Goal: Information Seeking & Learning: Learn about a topic

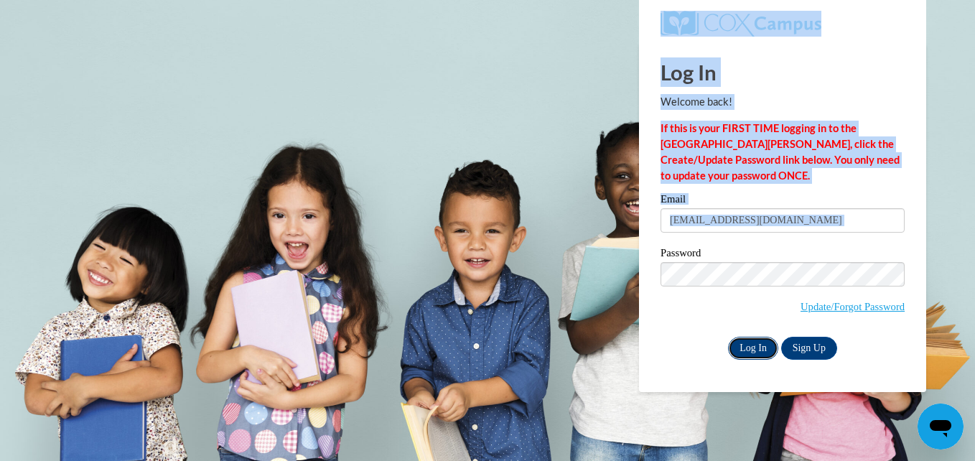
drag, startPoint x: 0, startPoint y: 0, endPoint x: 752, endPoint y: 347, distance: 828.6
click at [752, 347] on input "Log In" at bounding box center [753, 348] width 50 height 23
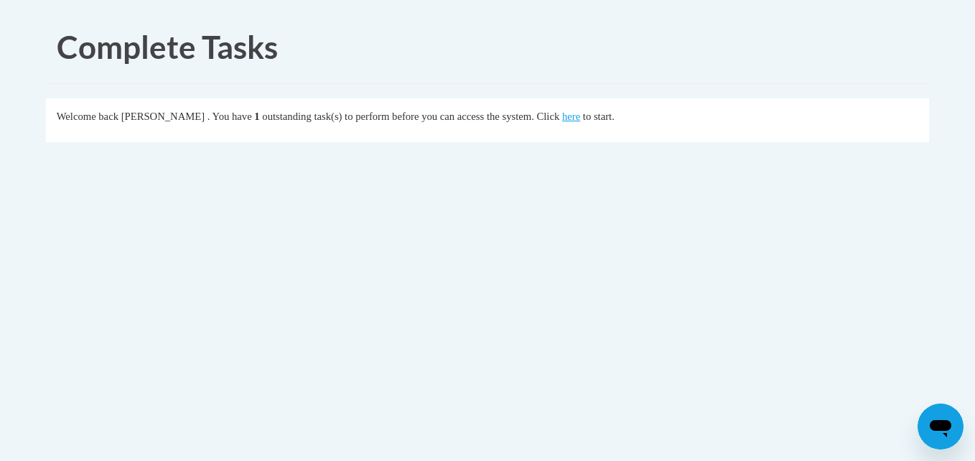
click at [614, 131] on fieldset "Welcome back Michele Chaney . You have 1 outstanding task(s) to perform before …" at bounding box center [487, 120] width 883 height 44
click at [580, 115] on link "here" at bounding box center [571, 116] width 18 height 11
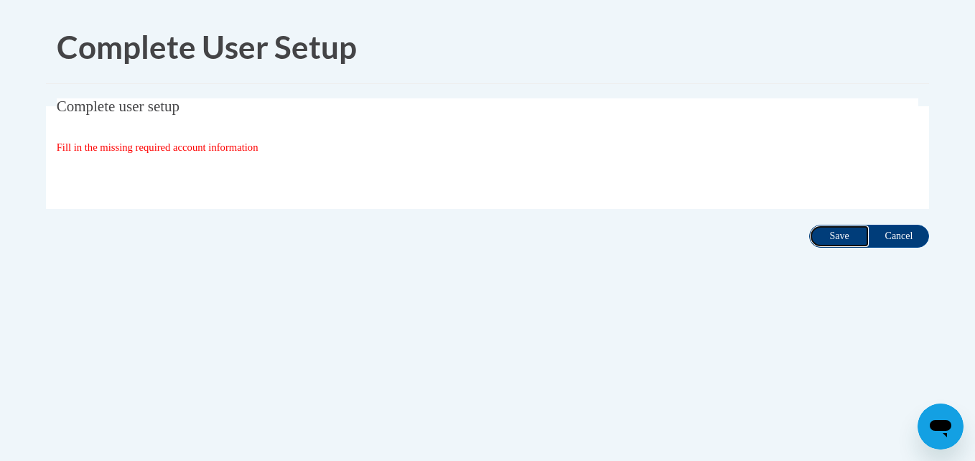
click at [839, 240] on input "Save" at bounding box center [839, 236] width 60 height 23
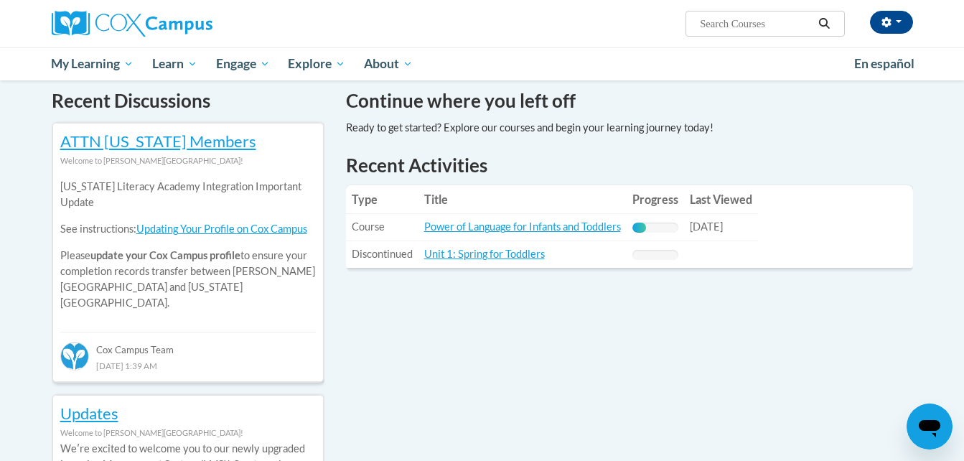
scroll to position [436, 0]
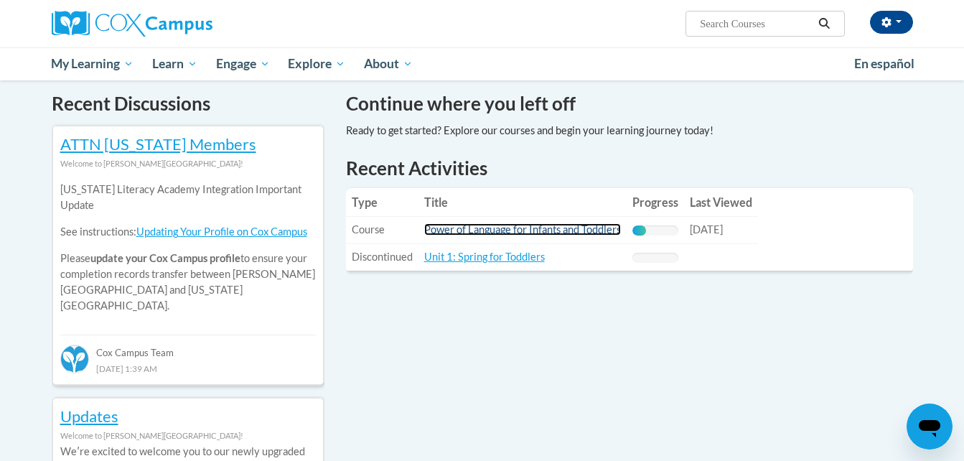
click at [517, 230] on link "Power of Language for Infants and Toddlers" at bounding box center [522, 229] width 197 height 12
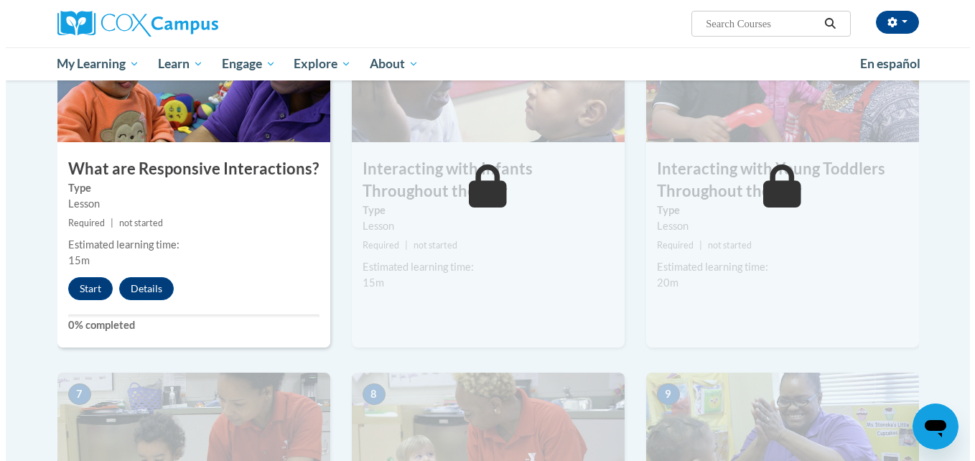
scroll to position [780, 0]
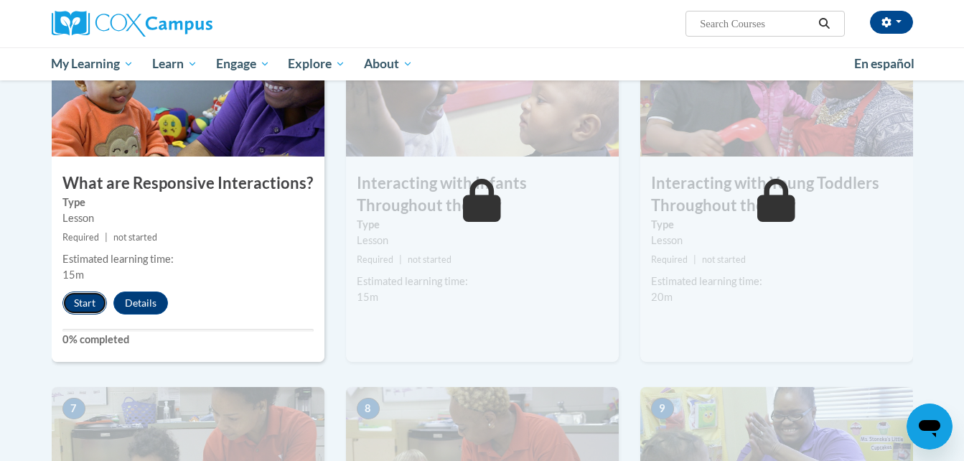
click at [83, 291] on button "Start" at bounding box center [84, 302] width 45 height 23
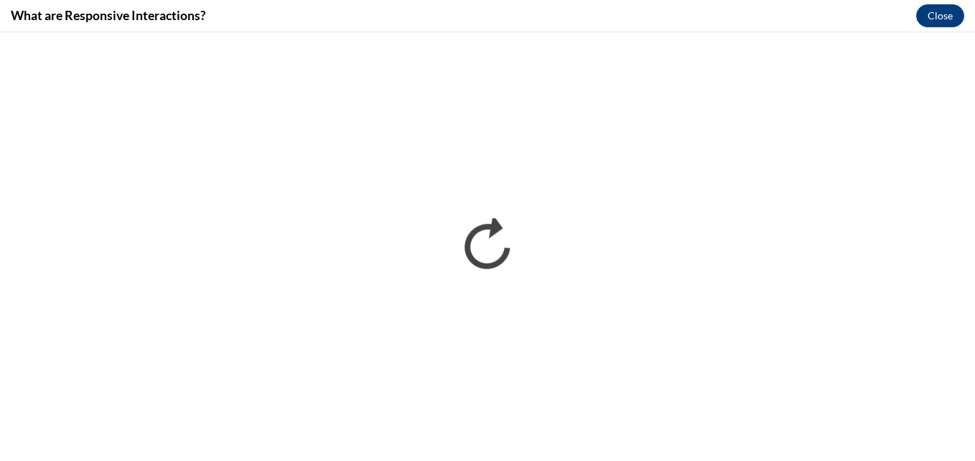
scroll to position [0, 0]
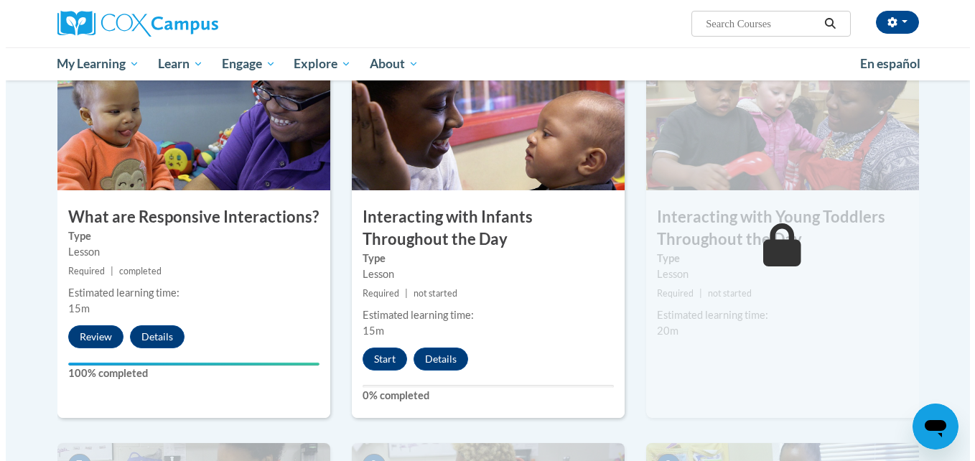
scroll to position [764, 0]
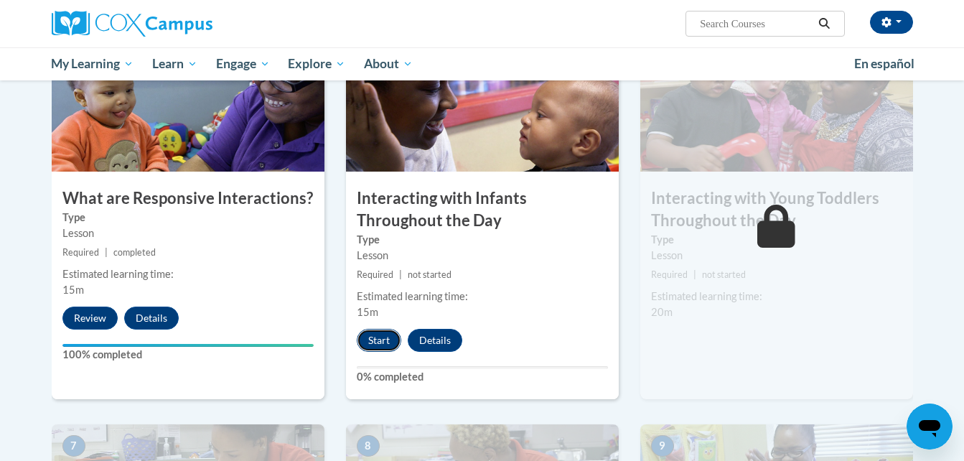
click at [383, 329] on button "Start" at bounding box center [379, 340] width 45 height 23
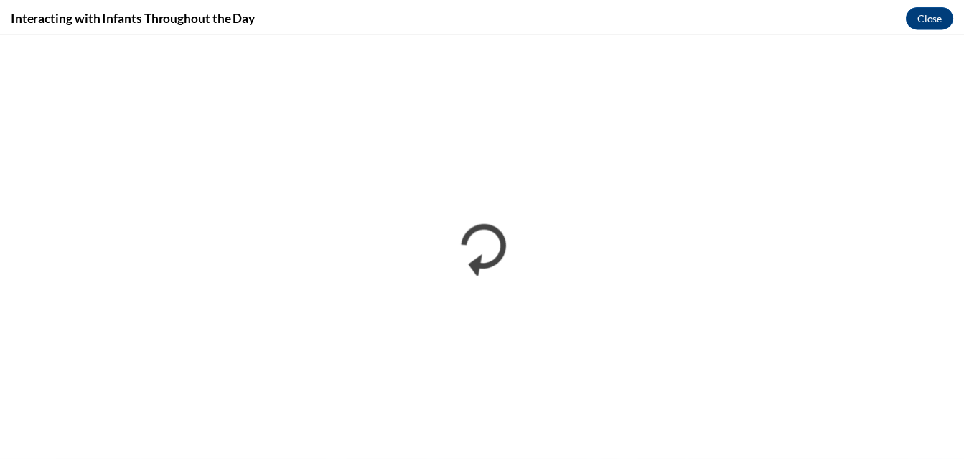
scroll to position [0, 0]
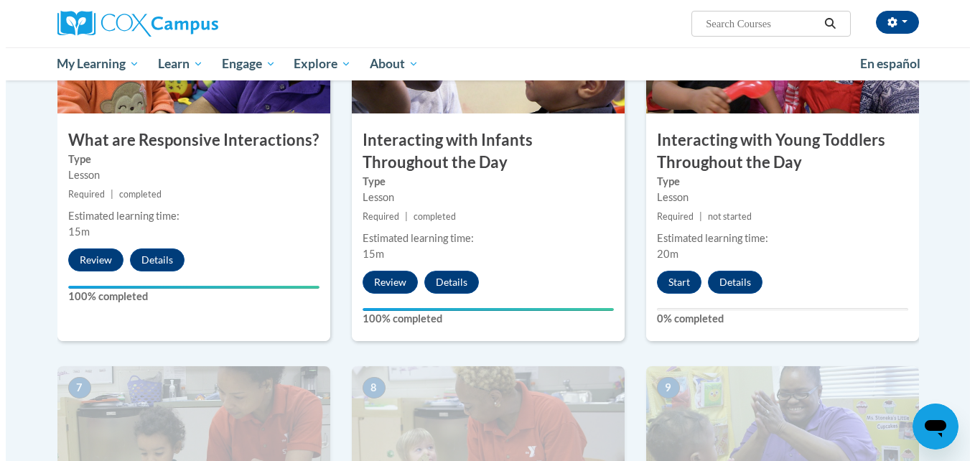
scroll to position [797, 0]
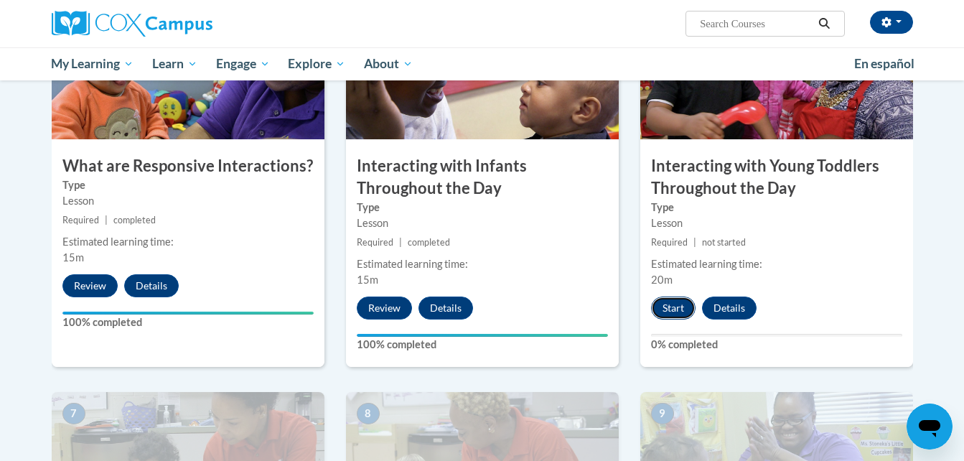
click at [663, 296] on button "Start" at bounding box center [673, 307] width 45 height 23
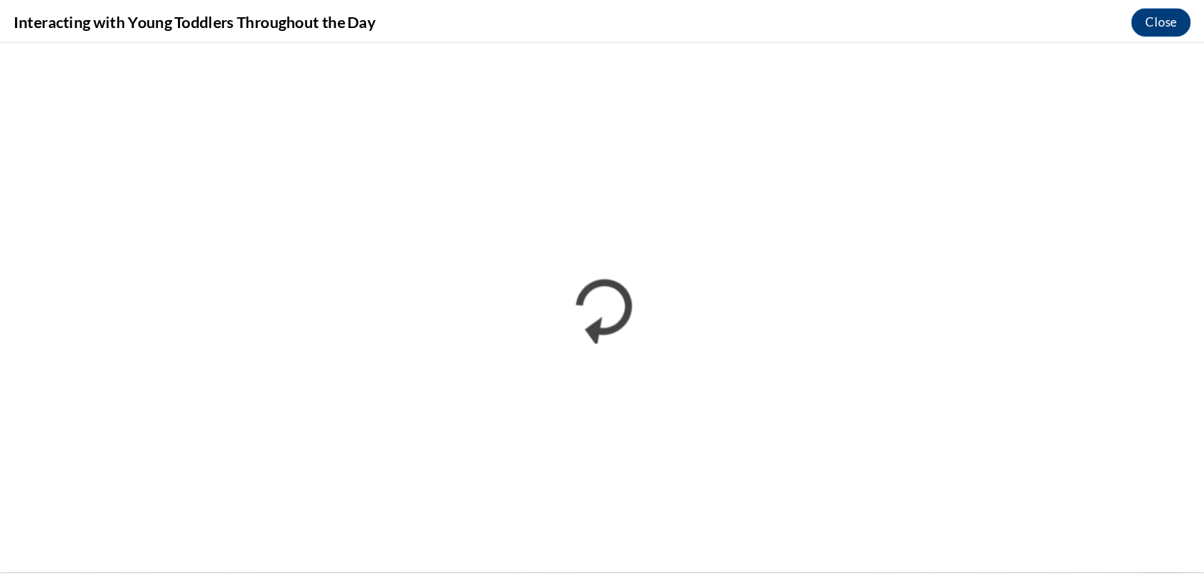
scroll to position [0, 0]
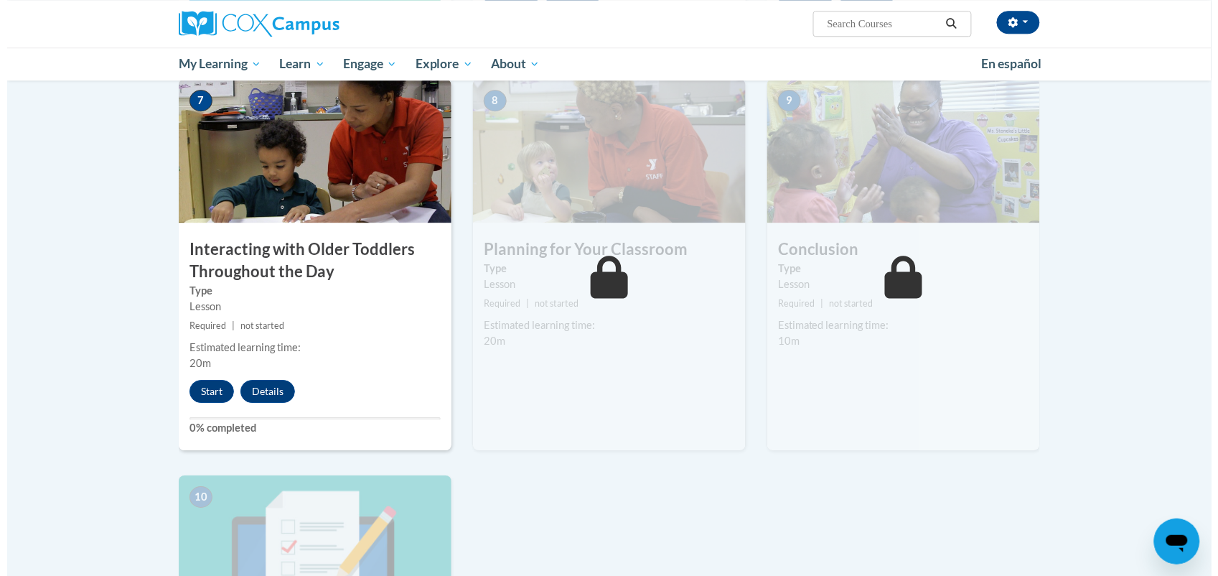
scroll to position [1102, 0]
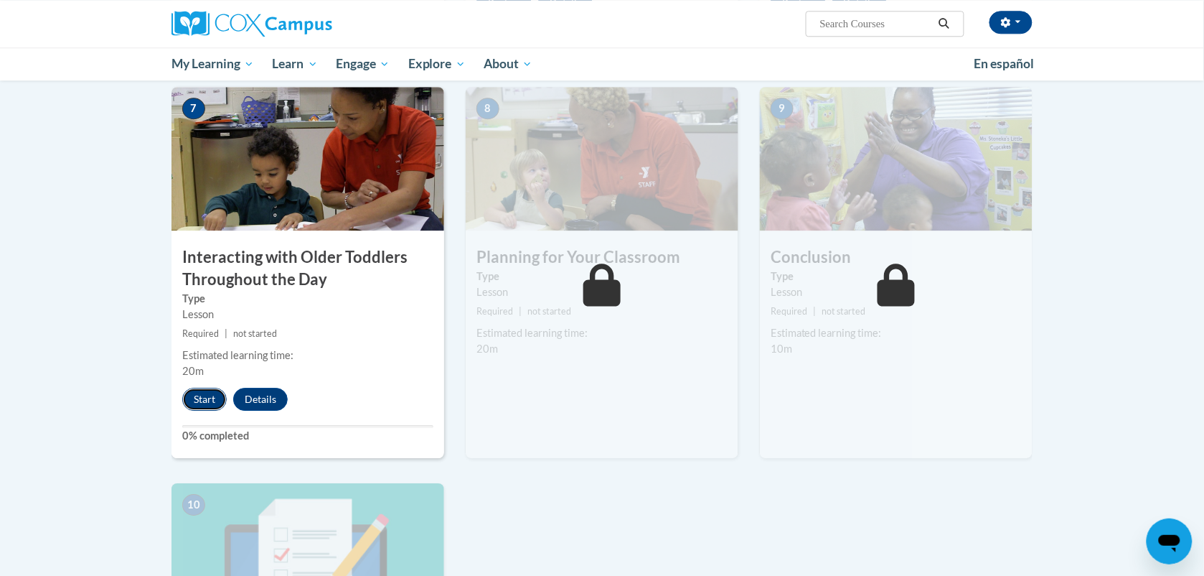
click at [195, 388] on button "Start" at bounding box center [204, 399] width 45 height 23
